Goal: Information Seeking & Learning: Check status

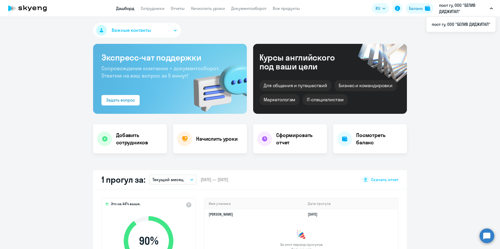
select select "30"
click at [158, 9] on link "Сотрудники" at bounding box center [153, 8] width 24 height 5
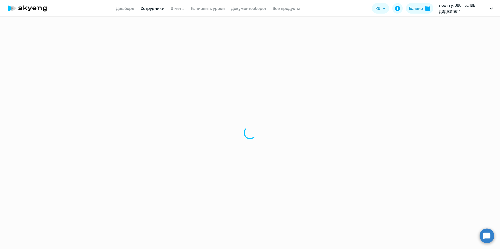
select select "30"
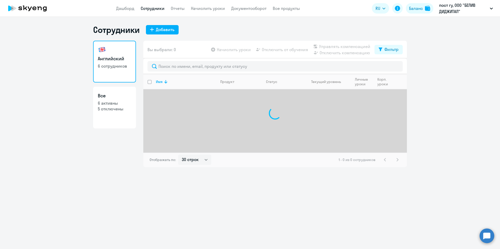
click at [123, 112] on link "Все 6 активны 5 отключены" at bounding box center [114, 108] width 43 height 42
select select "30"
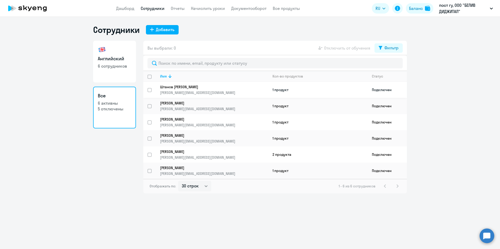
click at [338, 89] on td "1 продукт" at bounding box center [317, 90] width 99 height 16
click at [280, 89] on td "1 продукт" at bounding box center [317, 90] width 99 height 16
click at [376, 89] on td "Подключен" at bounding box center [386, 90] width 39 height 16
drag, startPoint x: 376, startPoint y: 89, endPoint x: 381, endPoint y: 87, distance: 5.6
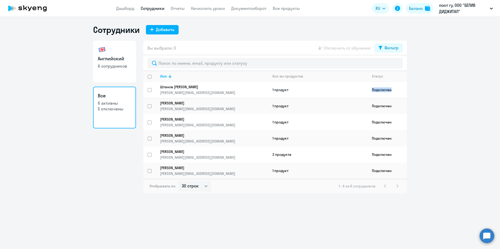
click at [381, 87] on td "Подключен" at bounding box center [386, 90] width 39 height 16
click at [350, 90] on td "1 продукт" at bounding box center [317, 90] width 99 height 16
click at [262, 92] on p "[PERSON_NAME][EMAIL_ADDRESS][DOMAIN_NAME]" at bounding box center [214, 92] width 108 height 5
click at [168, 90] on link "Штанов Владислав [EMAIL_ADDRESS][DOMAIN_NAME]" at bounding box center [214, 90] width 108 height 10
click at [131, 9] on link "Дашборд" at bounding box center [125, 8] width 18 height 5
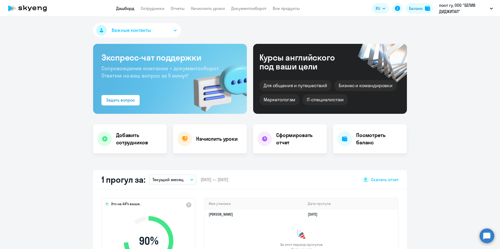
select select "30"
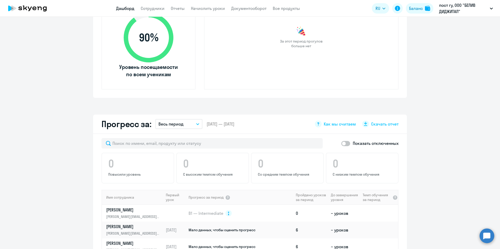
scroll to position [407, 0]
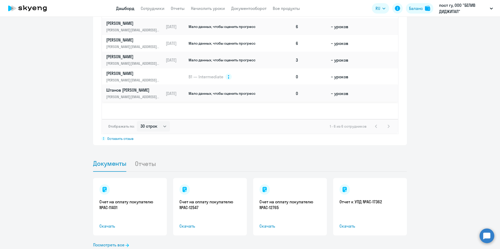
click at [253, 96] on td "Мало данных, чтобы оценить прогресс" at bounding box center [241, 93] width 106 height 17
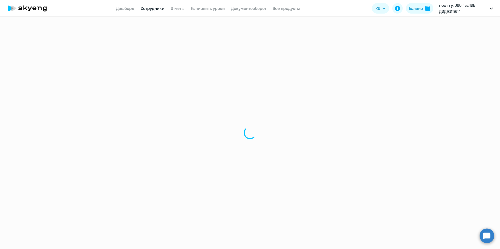
select select "english"
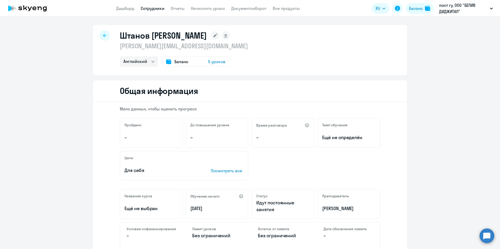
scroll to position [204, 0]
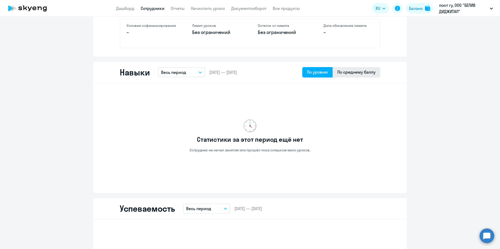
click at [353, 73] on div "По среднему баллу" at bounding box center [356, 72] width 38 height 6
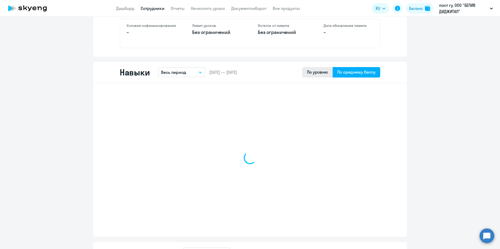
click at [323, 74] on div "По уровню" at bounding box center [317, 72] width 21 height 6
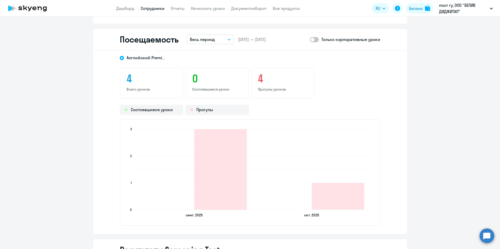
scroll to position [0, 0]
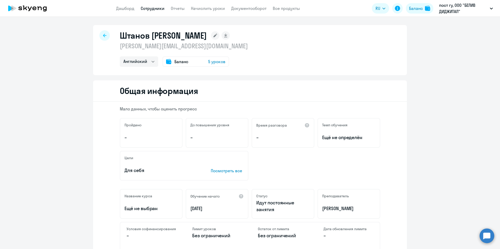
click at [233, 55] on div "Штанов Владислав [EMAIL_ADDRESS][DOMAIN_NAME] Английский Баланс 5 уроков" at bounding box center [250, 50] width 314 height 50
click at [220, 61] on span "5 уроков" at bounding box center [216, 62] width 17 height 6
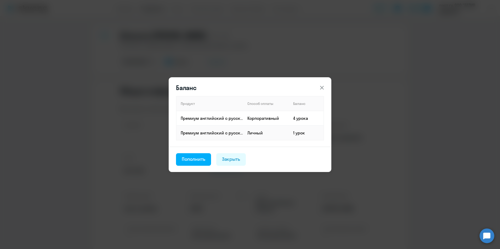
click at [324, 90] on icon at bounding box center [322, 88] width 6 height 6
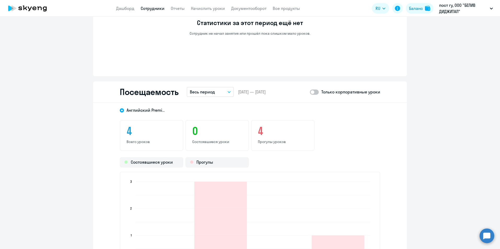
scroll to position [500, 0]
